Goal: Contribute content

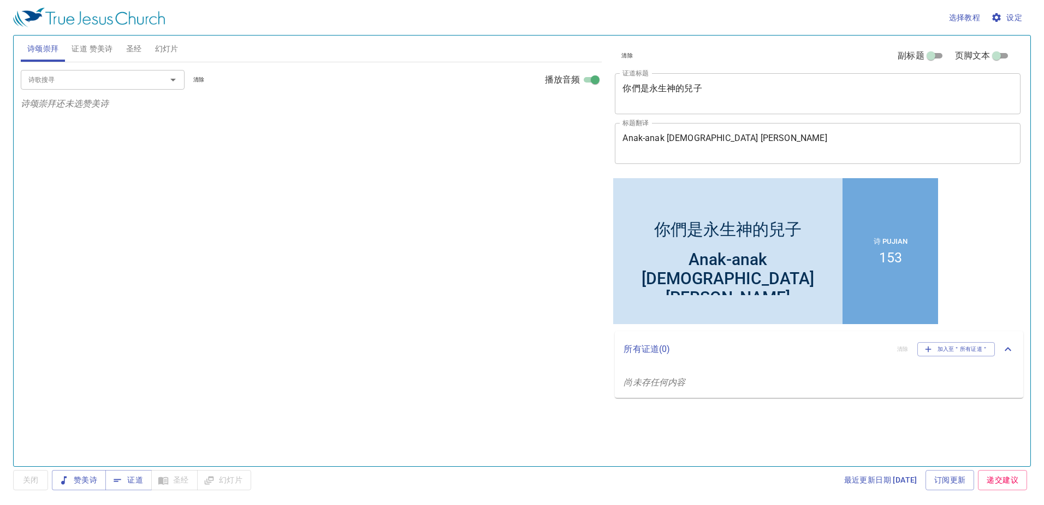
click at [112, 50] on span "证道 赞美诗" at bounding box center [92, 49] width 41 height 14
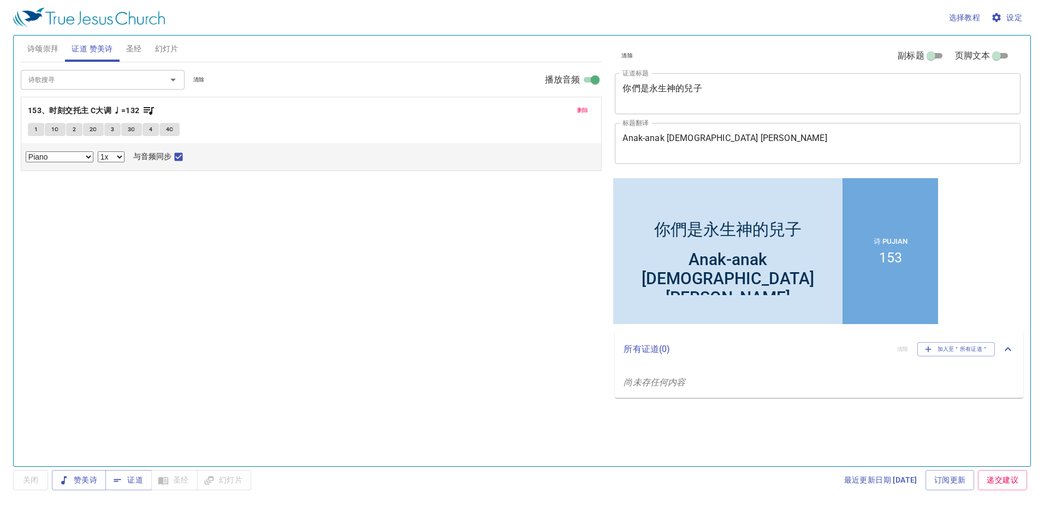
click at [132, 45] on span "圣经" at bounding box center [134, 49] width 16 height 14
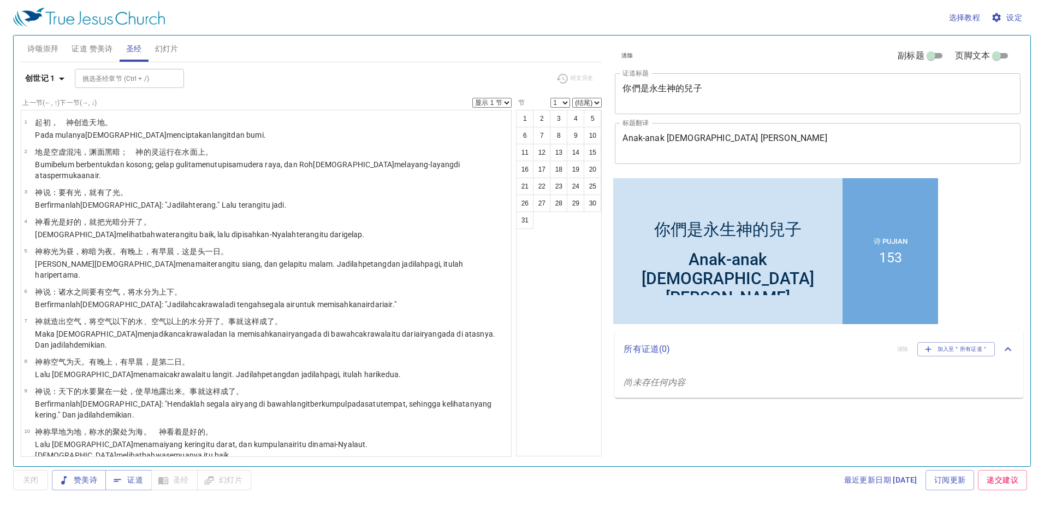
click at [719, 93] on textarea "你們是永生神的兒子" at bounding box center [817, 93] width 390 height 21
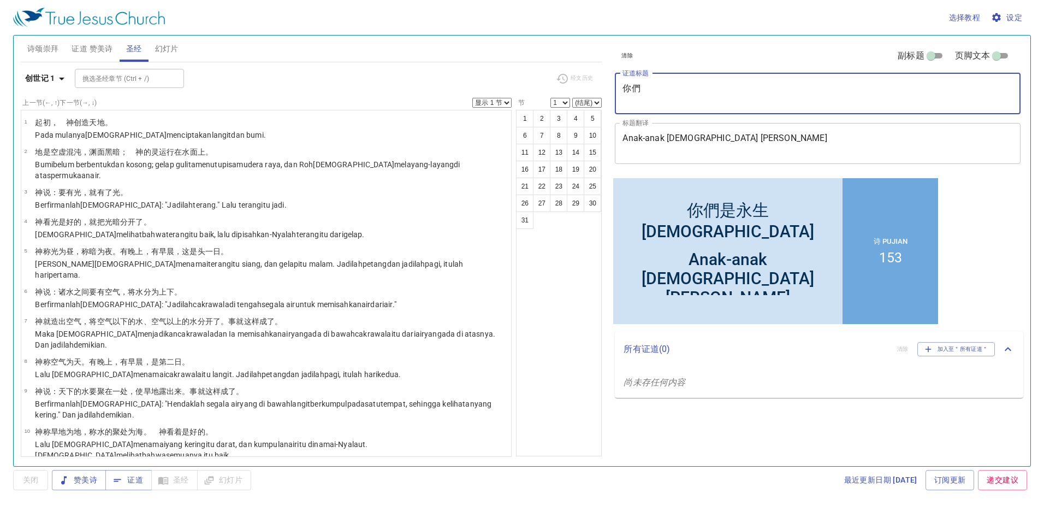
type textarea "你"
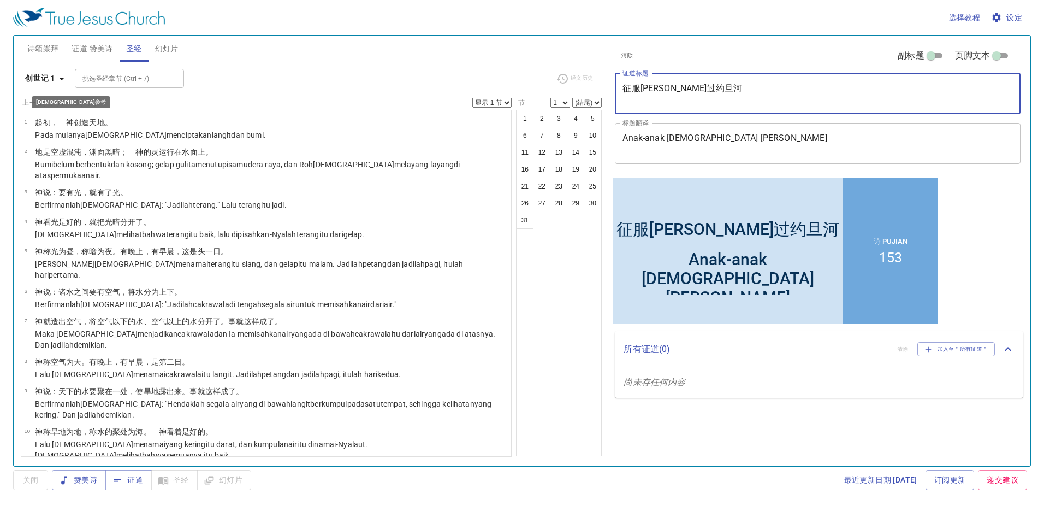
type textarea "征服[PERSON_NAME]过约旦河"
click at [56, 79] on icon "button" at bounding box center [61, 78] width 13 height 13
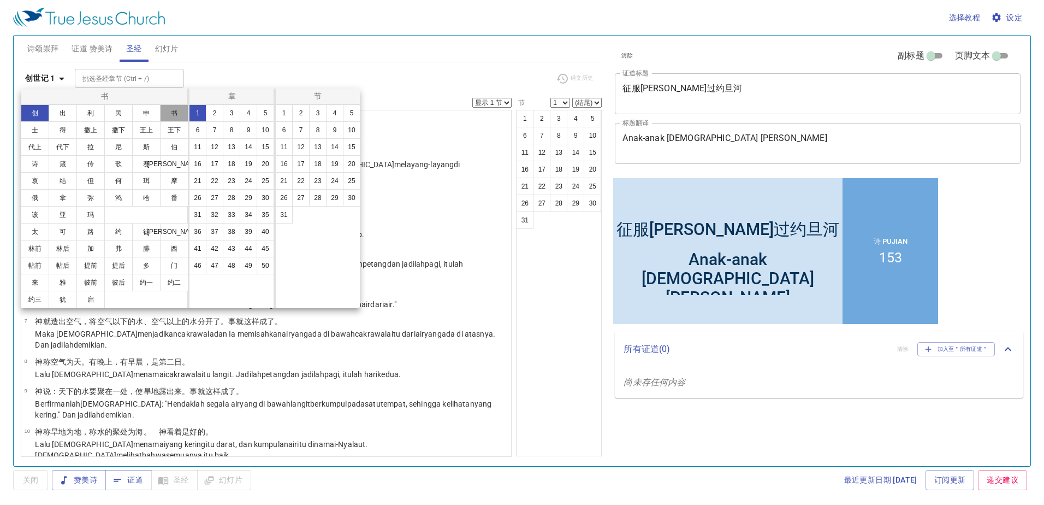
click at [170, 115] on button "书" at bounding box center [174, 112] width 28 height 17
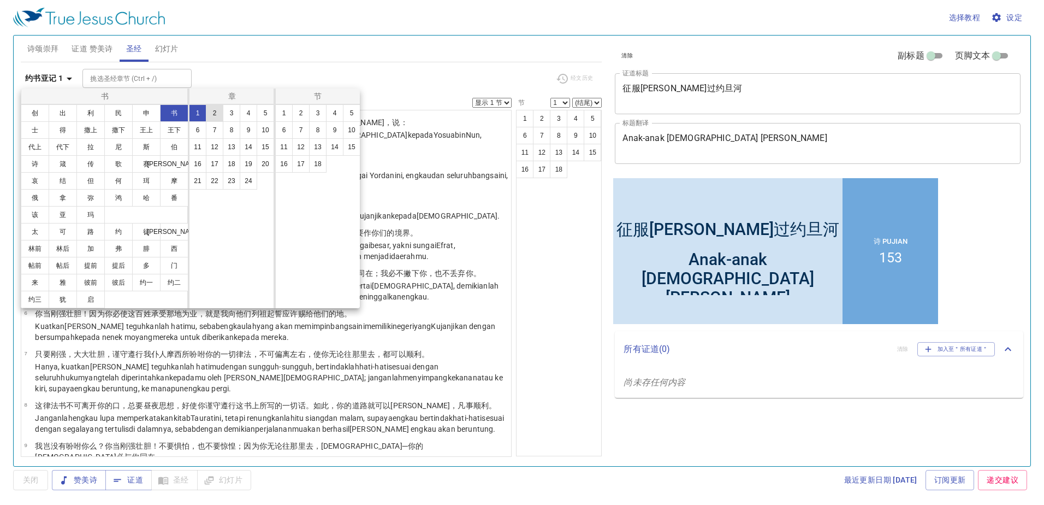
click at [217, 114] on button "2" at bounding box center [214, 112] width 17 height 17
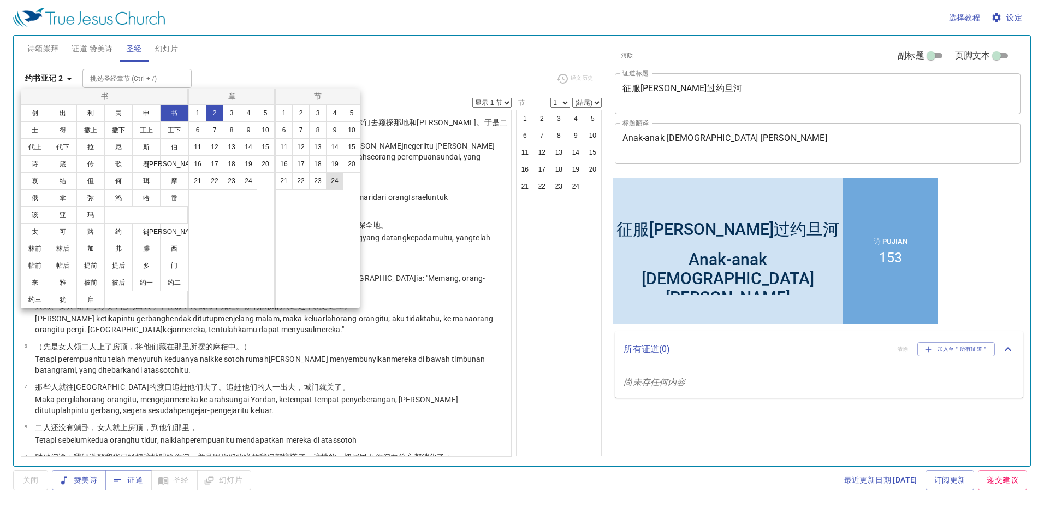
click at [336, 182] on button "24" at bounding box center [334, 180] width 17 height 17
select select "24"
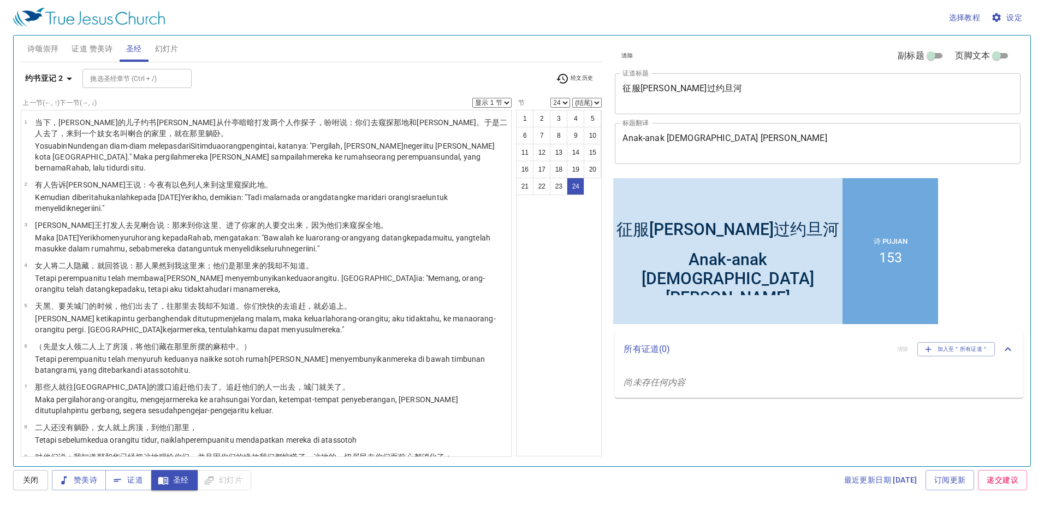
scroll to position [666, 0]
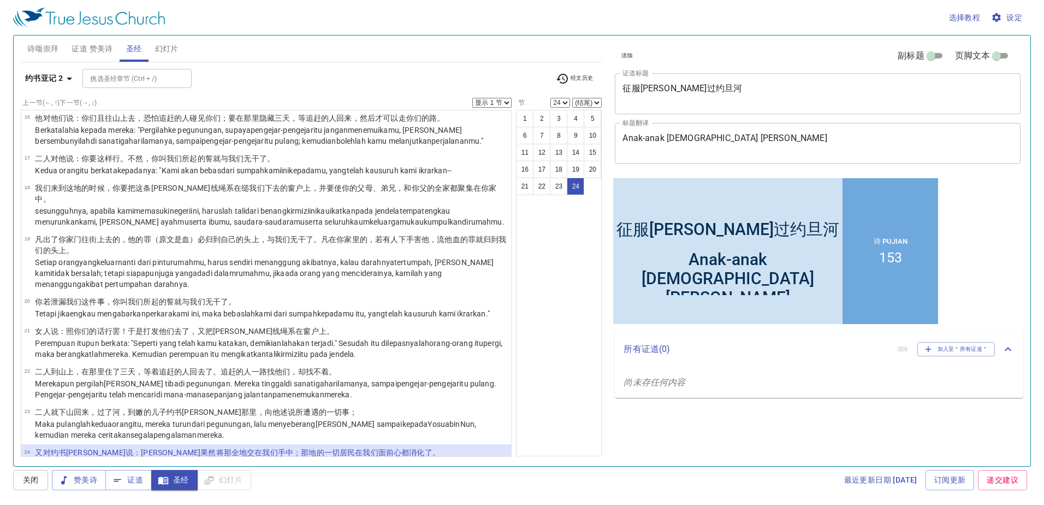
click at [740, 135] on textarea "Anak-anak Tuhan Yang Hidup" at bounding box center [817, 143] width 390 height 21
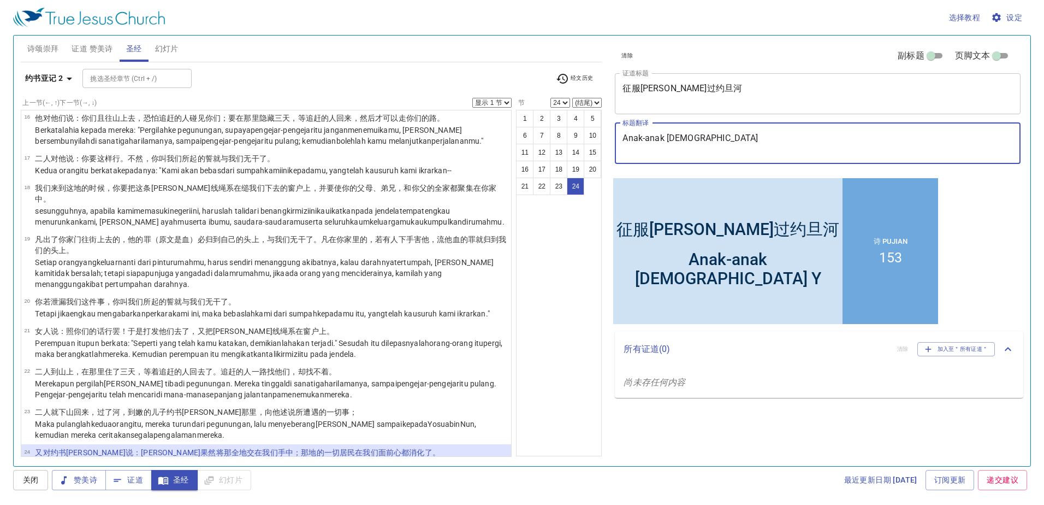
type textarea "Anak-anak Tuhan"
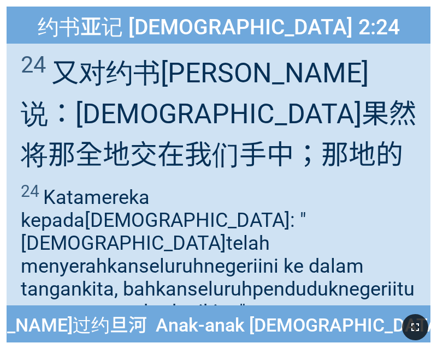
click at [420, 317] on button "button" at bounding box center [415, 328] width 26 height 26
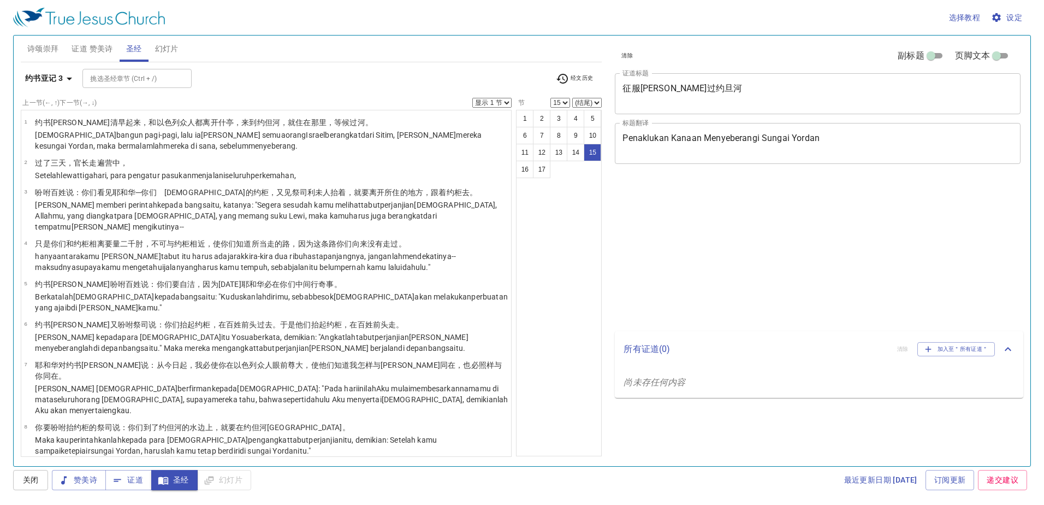
select select "15"
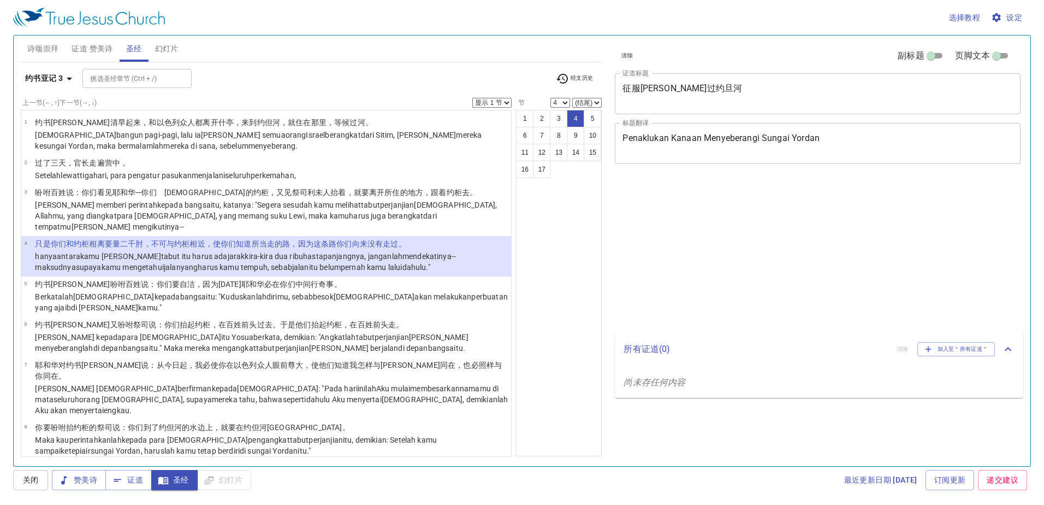
select select "4"
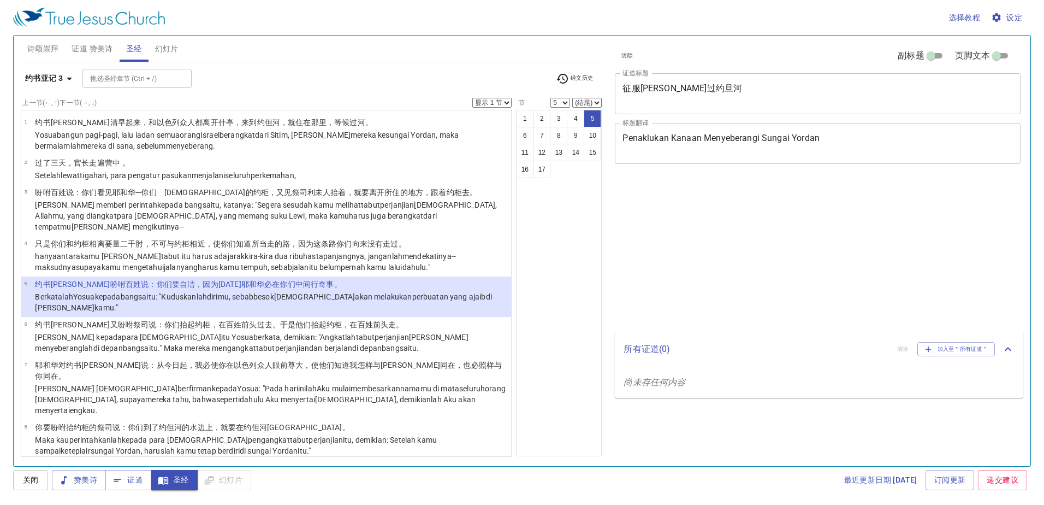
select select "5"
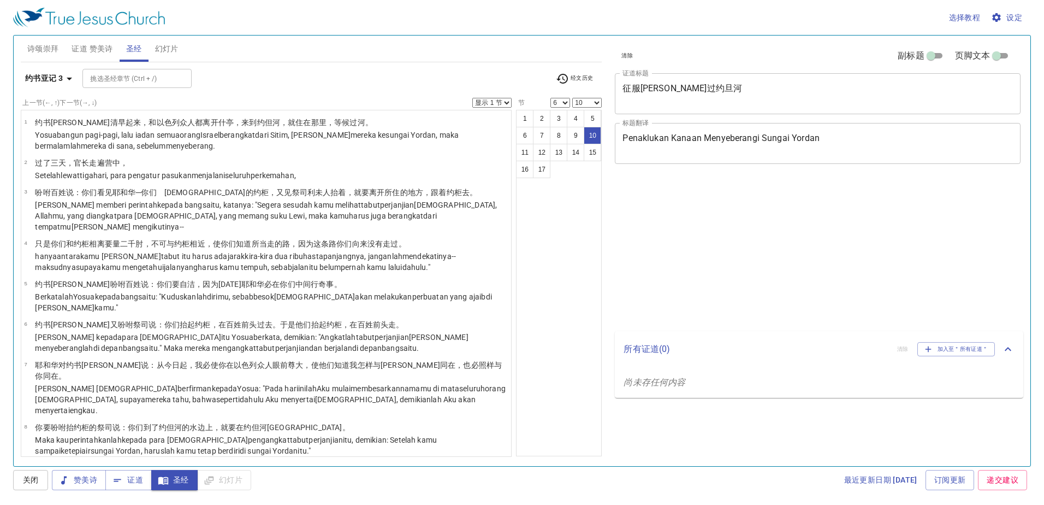
select select "6"
select select "10"
select select "13"
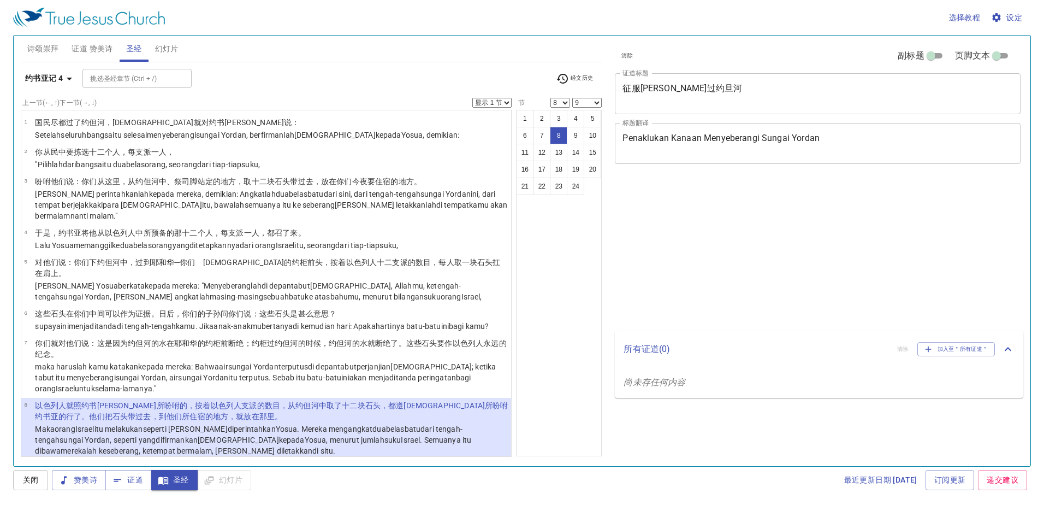
select select "8"
select select "9"
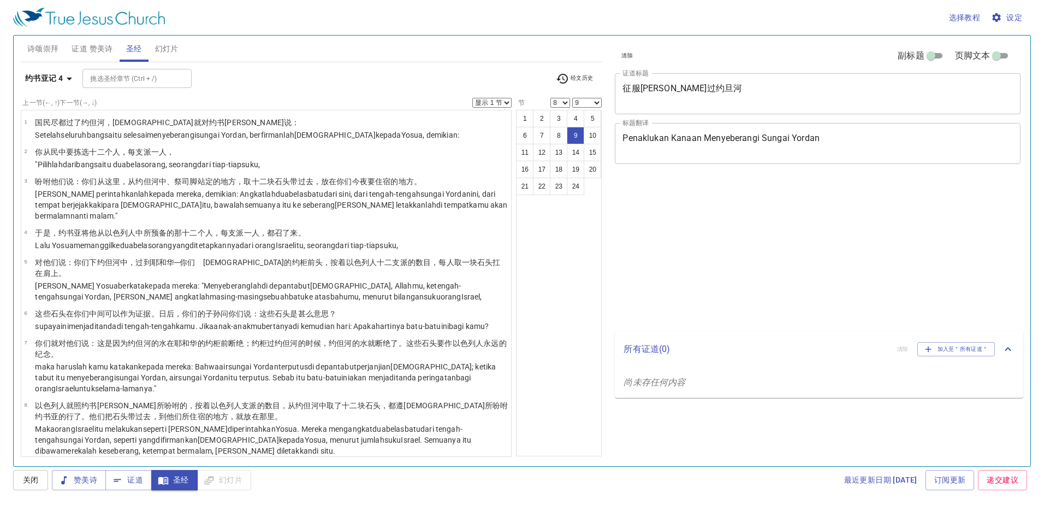
select select "8"
select select "9"
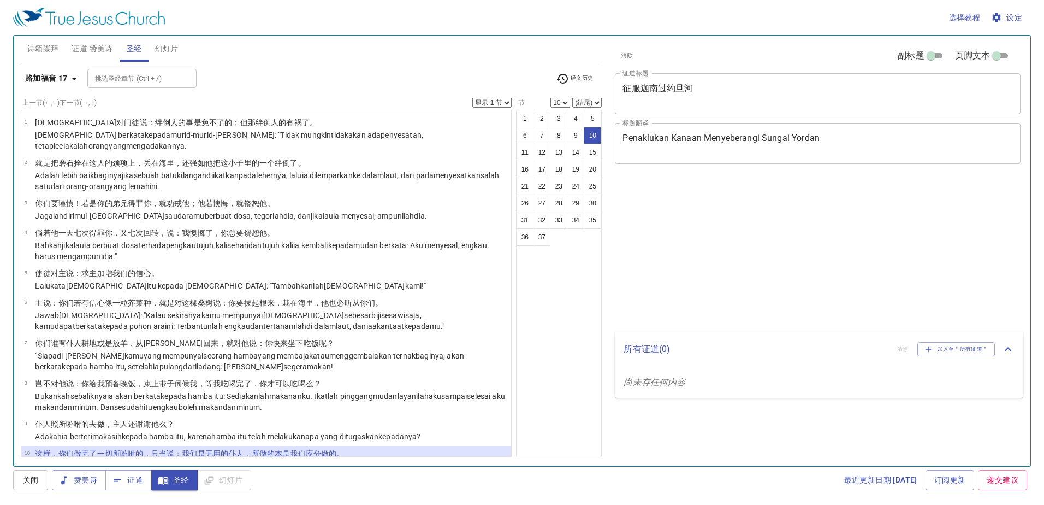
select select "10"
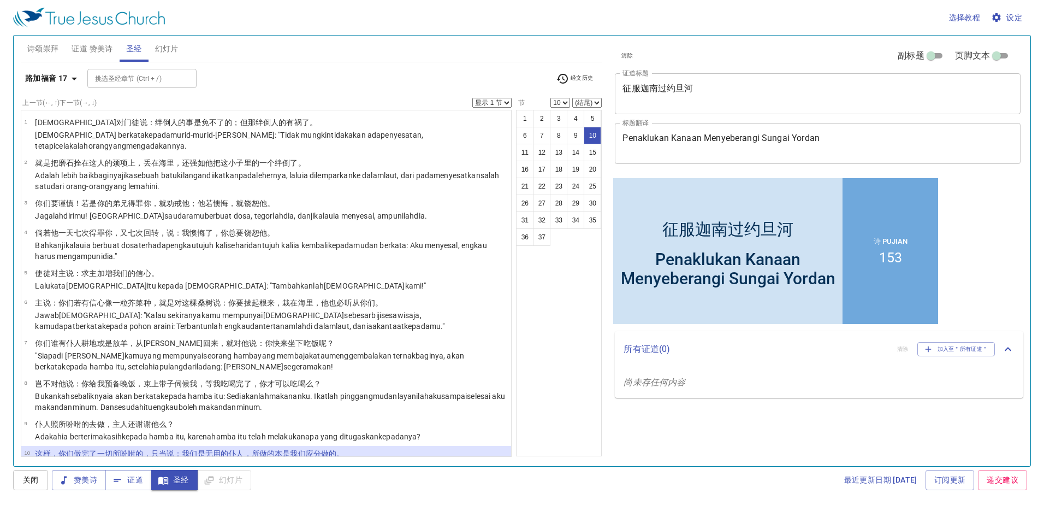
scroll to position [172, 0]
